Goal: Task Accomplishment & Management: Complete application form

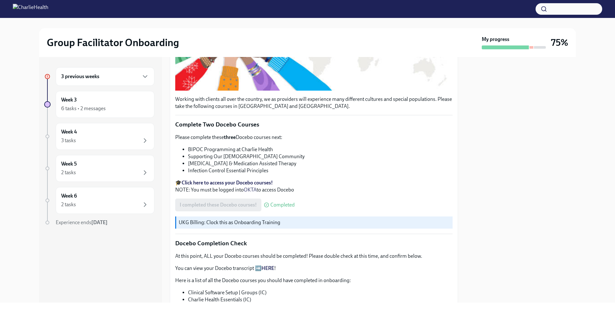
scroll to position [192, 0]
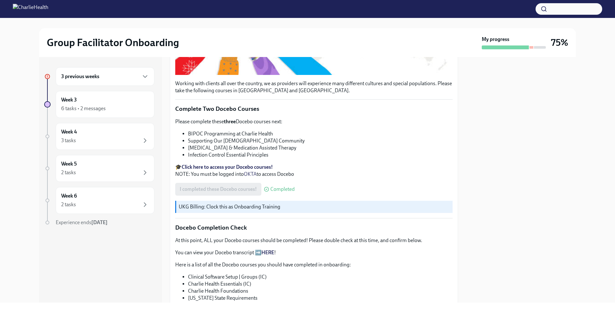
click at [116, 75] on div "3 previous weeks" at bounding box center [105, 77] width 88 height 8
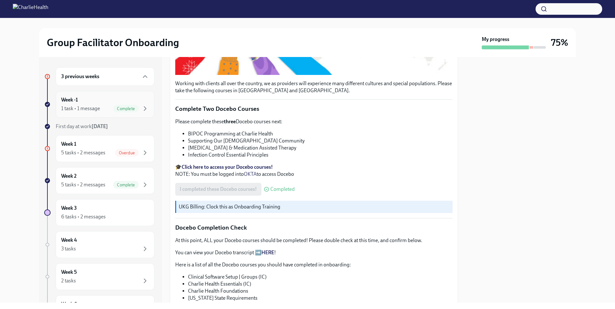
click at [113, 105] on div "Complete" at bounding box center [126, 109] width 26 height 8
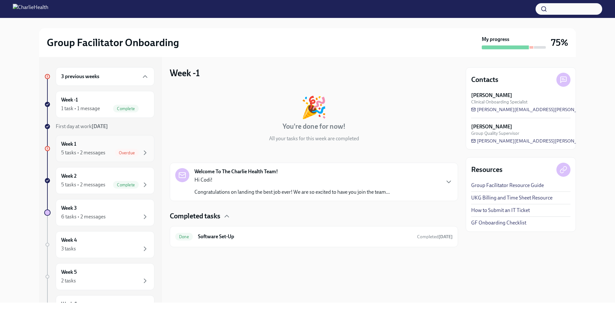
click at [128, 151] on span "Overdue" at bounding box center [127, 153] width 24 height 5
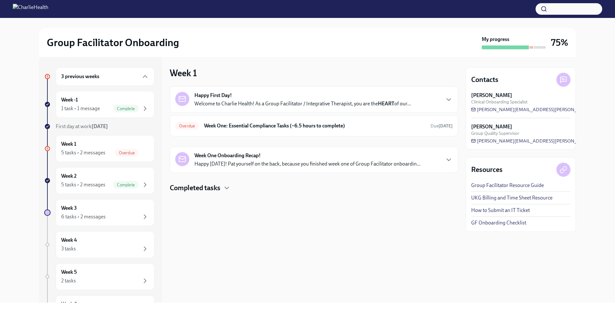
click at [218, 188] on h4 "Completed tasks" at bounding box center [195, 188] width 51 height 10
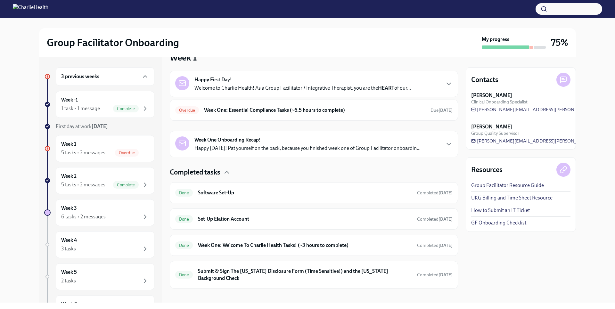
scroll to position [22, 0]
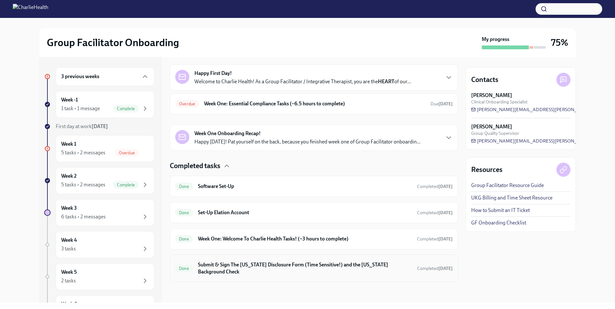
click at [271, 271] on h6 "Submit & Sign The [US_STATE] Disclosure Form (Time Sensitive!) and the [US_STAT…" at bounding box center [305, 269] width 214 height 14
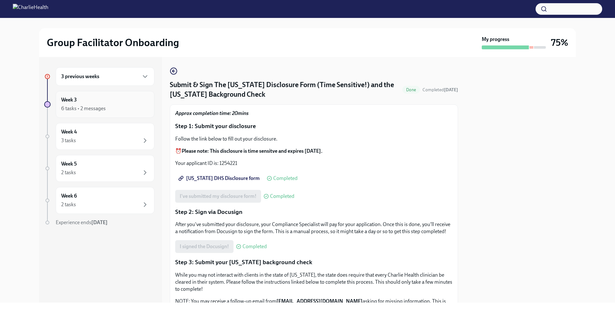
click at [124, 110] on div "6 tasks • 2 messages" at bounding box center [105, 109] width 88 height 8
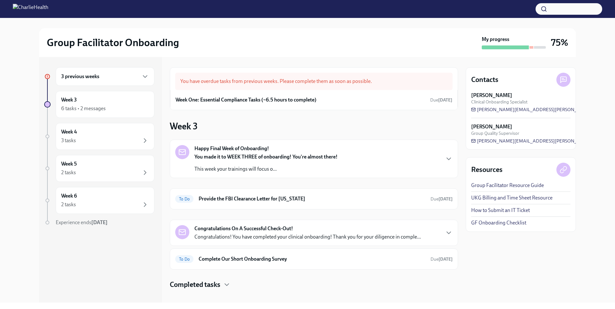
click at [103, 73] on div "3 previous weeks" at bounding box center [105, 77] width 88 height 8
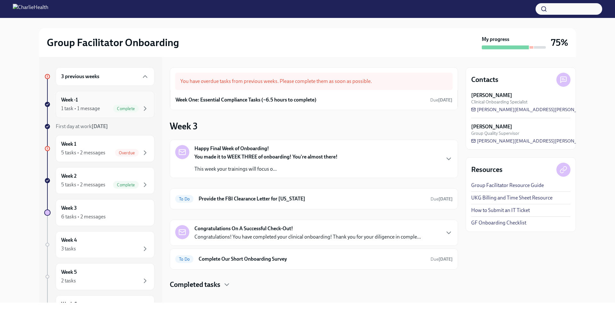
click at [114, 113] on div "Week -1 1 task • 1 message Complete" at bounding box center [105, 104] width 99 height 27
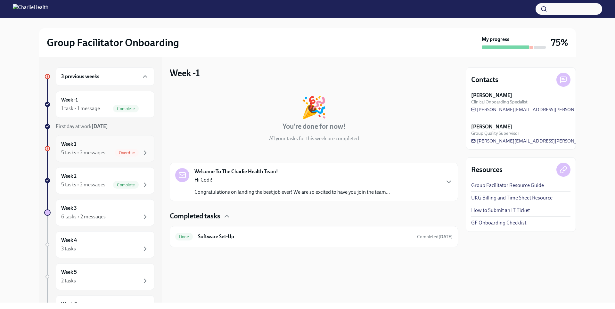
click at [113, 146] on div "Week 1 5 tasks • 2 messages Overdue" at bounding box center [105, 149] width 88 height 16
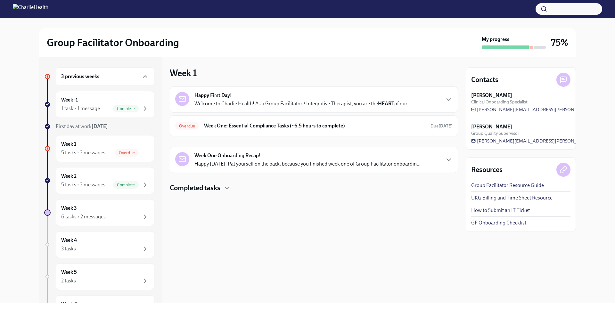
click at [205, 191] on h4 "Completed tasks" at bounding box center [195, 188] width 51 height 10
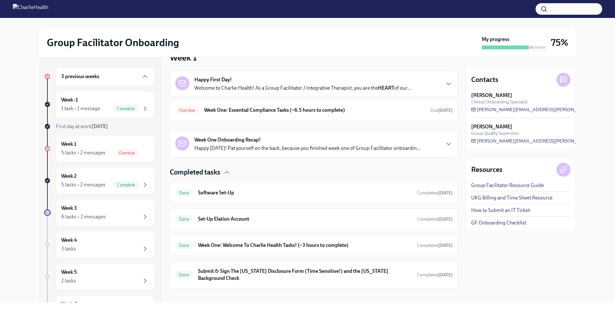
scroll to position [22, 0]
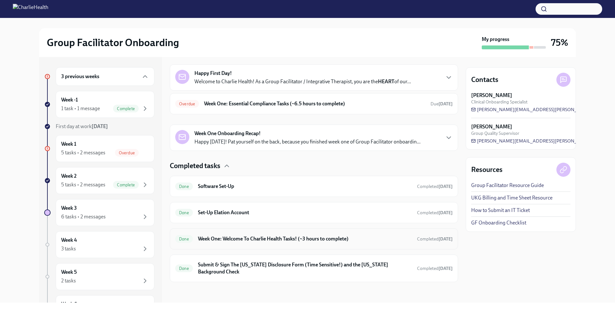
click at [283, 237] on h6 "Week One: Welcome To Charlie Health Tasks! (~3 hours to complete)" at bounding box center [305, 239] width 214 height 7
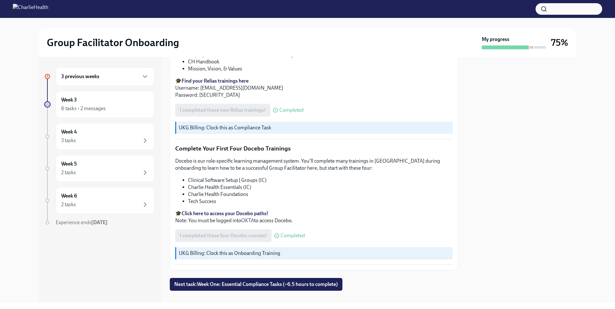
scroll to position [844, 0]
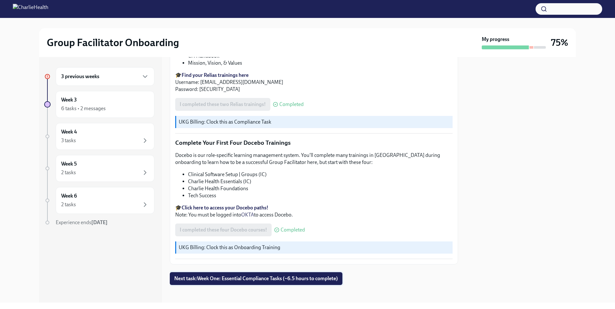
click at [255, 280] on button "Next task : Week One: Essential Compliance Tasks (~6.5 hours to complete)" at bounding box center [256, 278] width 173 height 13
